Goal: Task Accomplishment & Management: Manage account settings

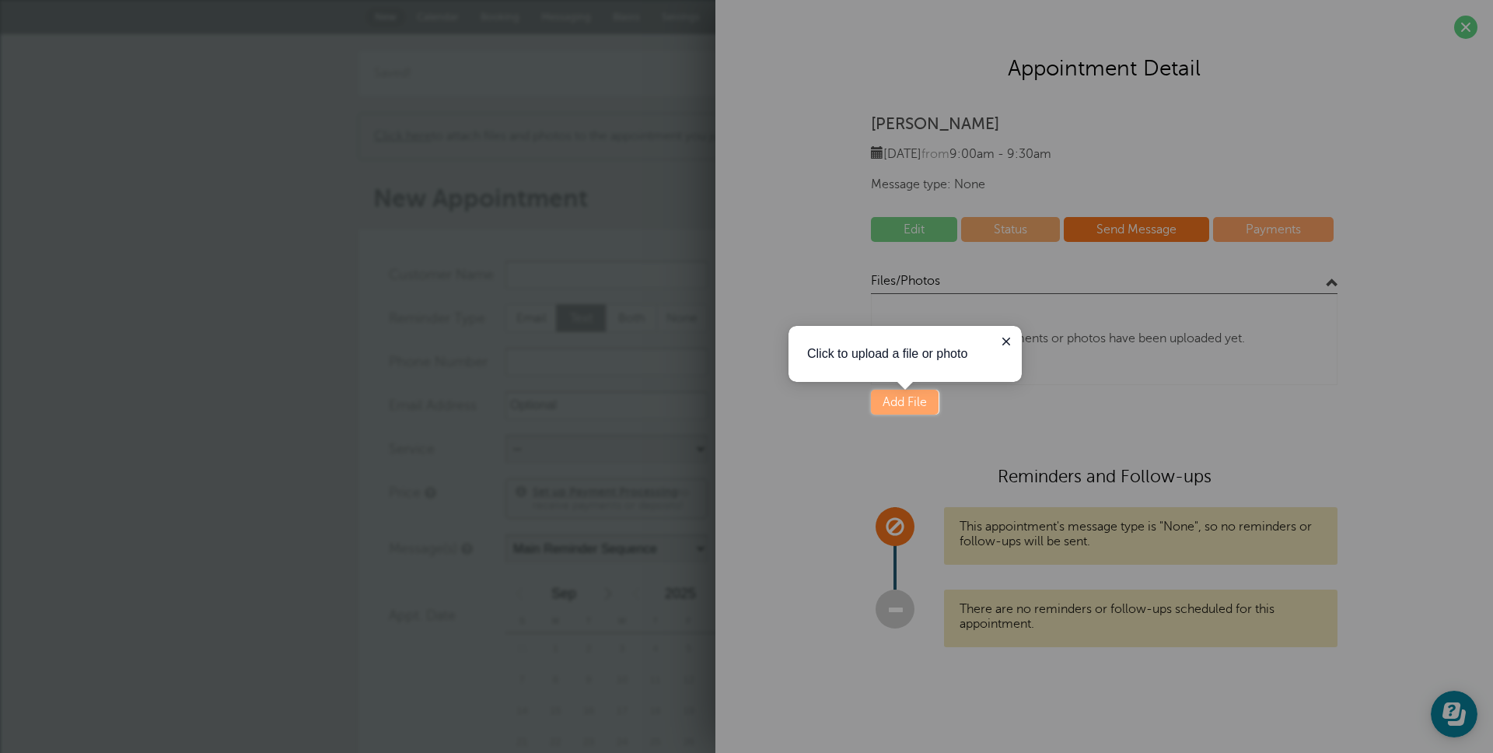
drag, startPoint x: 1237, startPoint y: 380, endPoint x: 1379, endPoint y: 131, distance: 286.7
click at [1239, 375] on div at bounding box center [1216, 207] width 554 height 415
drag, startPoint x: 1472, startPoint y: 30, endPoint x: 1449, endPoint y: 31, distance: 23.4
click at [1472, 30] on div at bounding box center [1216, 207] width 554 height 415
click at [1008, 339] on icon "Close guide" at bounding box center [1006, 342] width 8 height 8
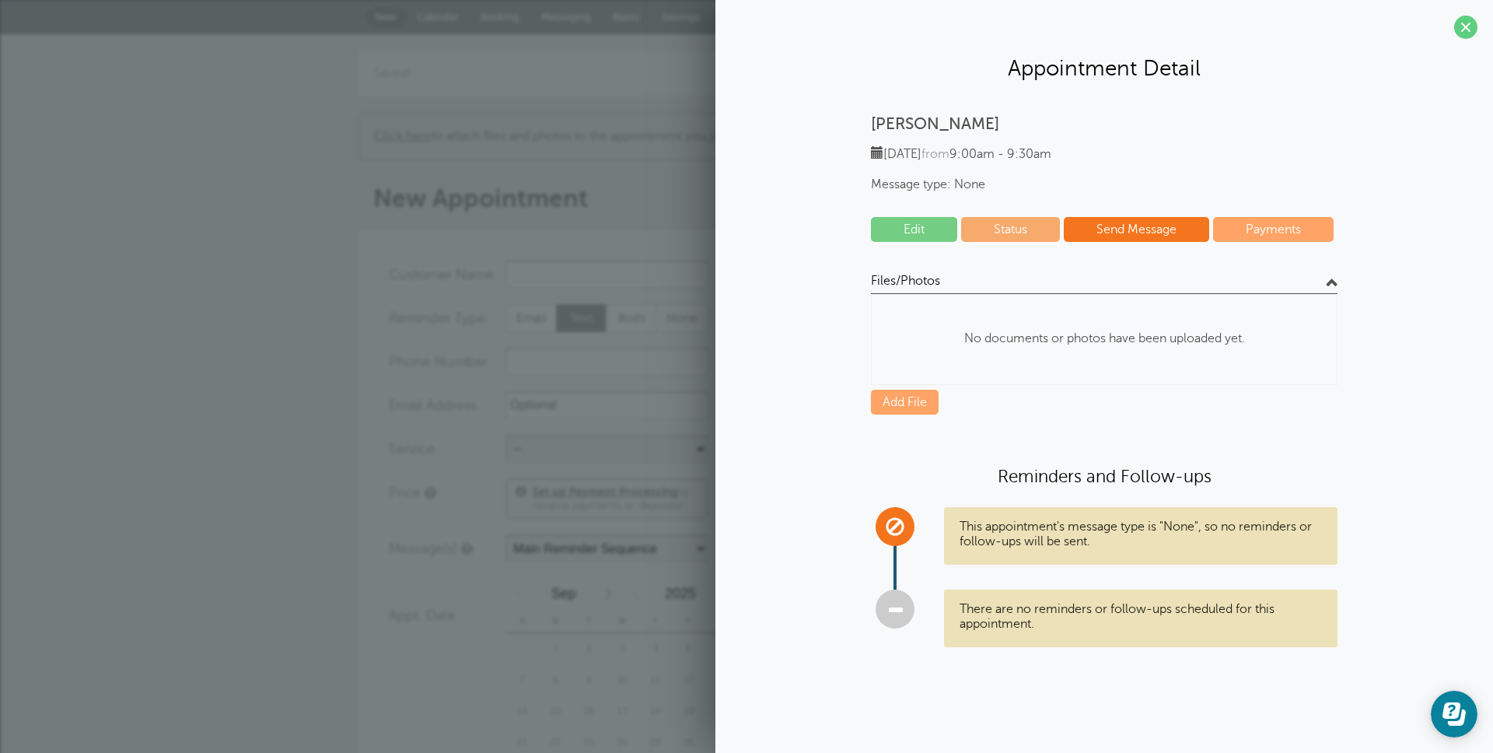
drag, startPoint x: 1460, startPoint y: 32, endPoint x: 647, endPoint y: 350, distance: 872.7
click at [1459, 32] on span at bounding box center [1465, 27] width 23 height 23
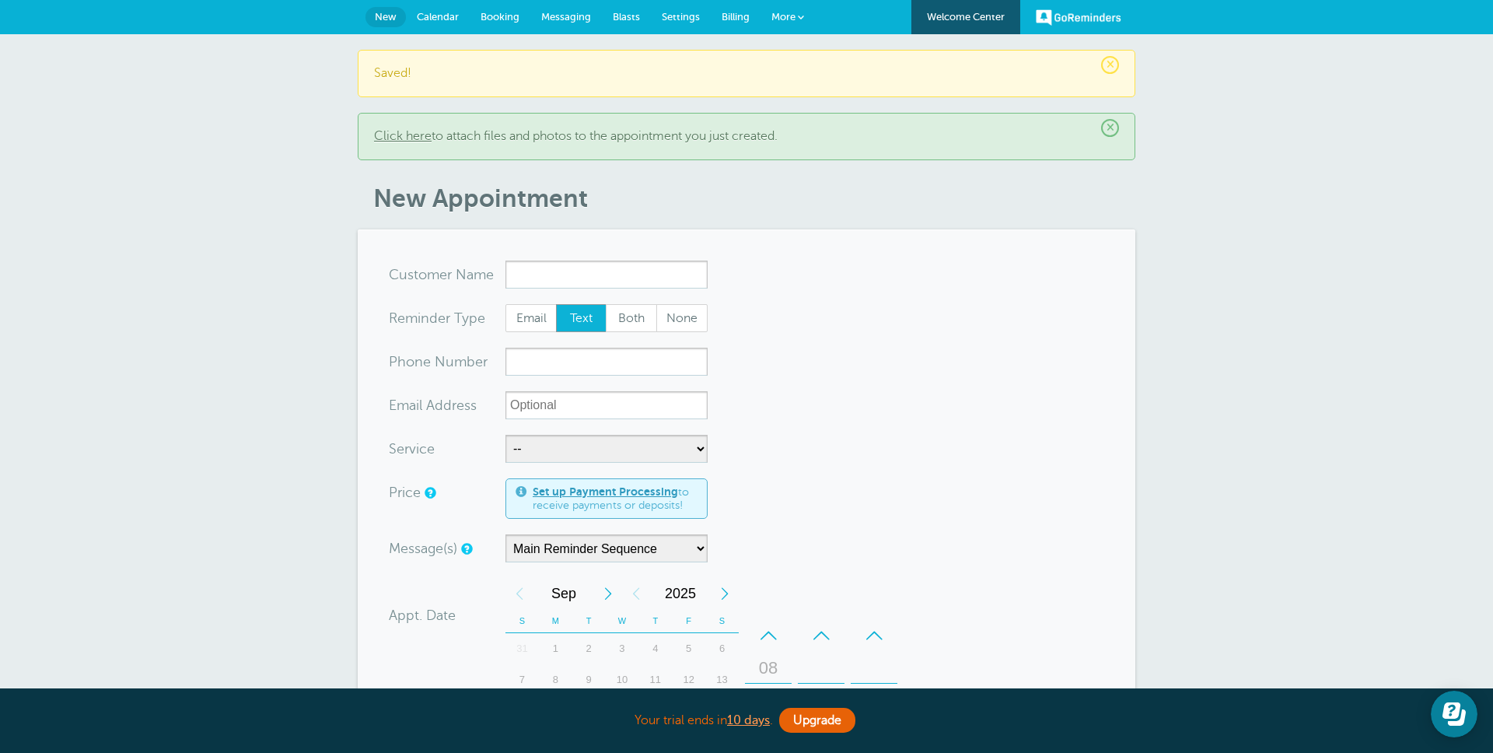
click at [750, 16] on link "Billing" at bounding box center [736, 17] width 50 height 34
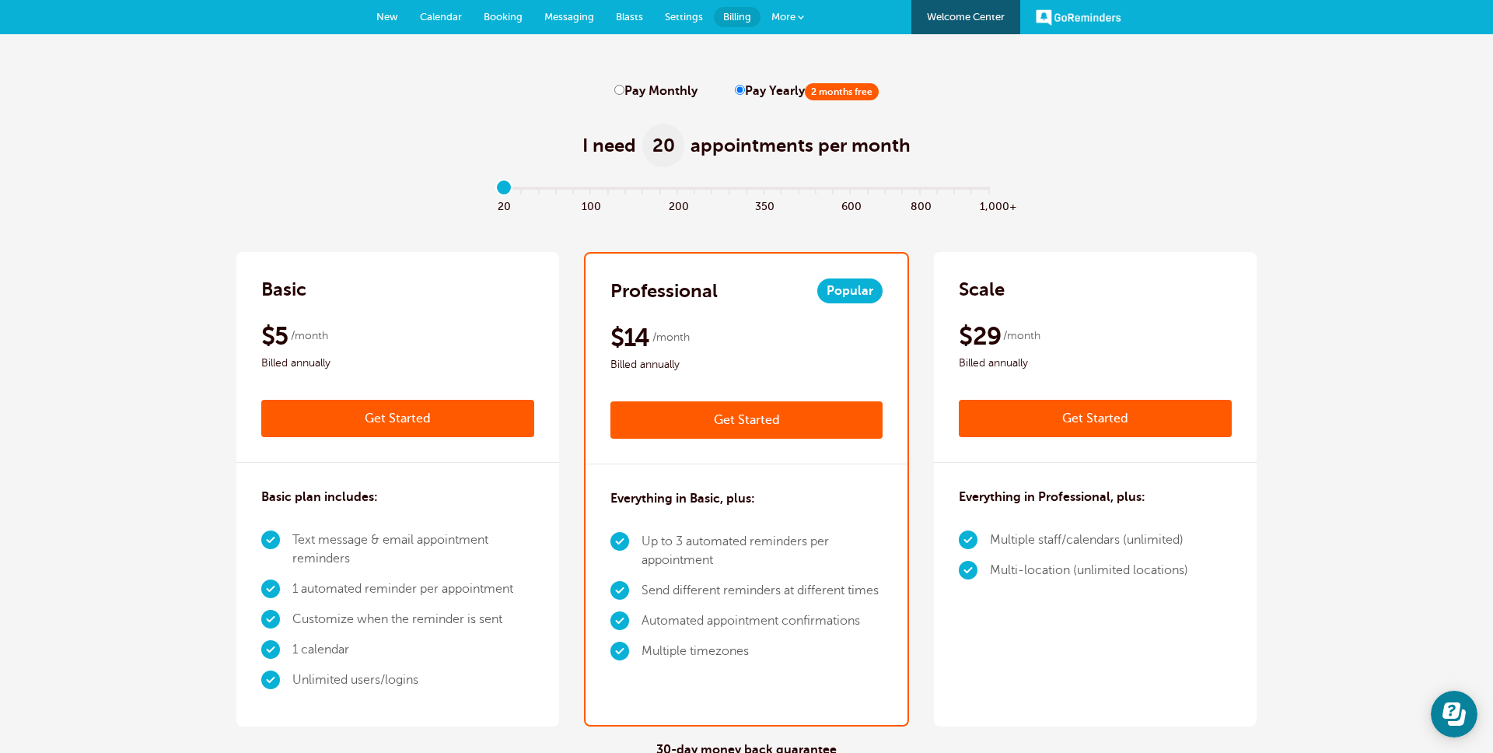
click at [372, 10] on link "New" at bounding box center [388, 17] width 44 height 34
